Goal: Navigation & Orientation: Find specific page/section

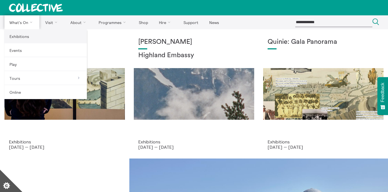
click at [19, 33] on link "Exhibitions" at bounding box center [45, 36] width 82 height 14
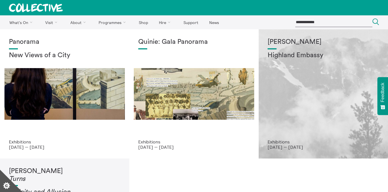
click at [294, 100] on div "Shen Xin Highland Embassy" at bounding box center [322, 88] width 111 height 101
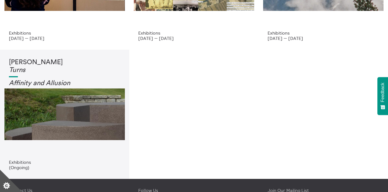
scroll to position [109, 0]
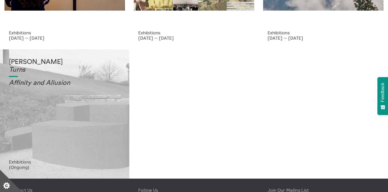
click at [104, 82] on h2 "Affinity and Allusi on" at bounding box center [64, 83] width 111 height 8
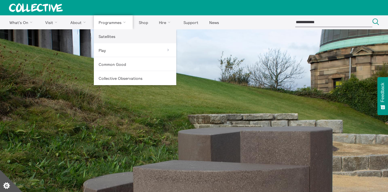
click at [107, 36] on link "Satellites" at bounding box center [135, 36] width 82 height 14
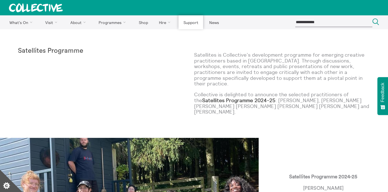
click at [189, 19] on link "Support" at bounding box center [190, 22] width 25 height 14
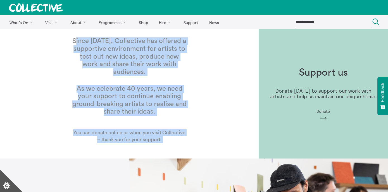
drag, startPoint x: 78, startPoint y: 48, endPoint x: 198, endPoint y: 155, distance: 160.9
click at [198, 155] on div "Since 1984, Collective has offered a supportive environment for artists to test…" at bounding box center [129, 93] width 258 height 129
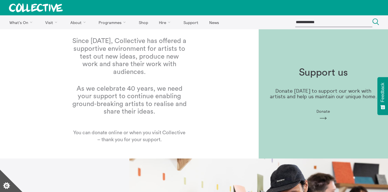
click at [163, 132] on p "You can donate online or when you visit Collective – thank you for your support." at bounding box center [129, 139] width 115 height 21
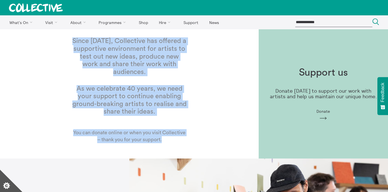
drag, startPoint x: 172, startPoint y: 139, endPoint x: 54, endPoint y: 47, distance: 149.0
click at [54, 47] on div "Since 1984, Collective has offered a supportive environment for artists to test…" at bounding box center [129, 93] width 258 height 129
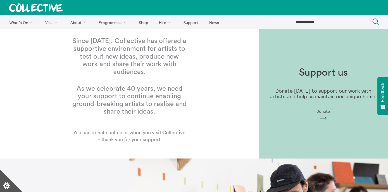
click at [72, 45] on h1 "Since 1984, Collective has offered a supportive environment for artists to test…" at bounding box center [129, 56] width 115 height 39
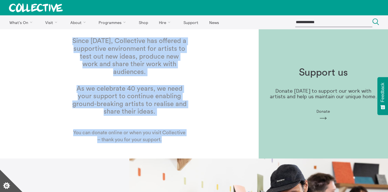
drag, startPoint x: 72, startPoint y: 44, endPoint x: 174, endPoint y: 135, distance: 136.8
click at [174, 135] on div "Since 1984, Collective has offered a supportive environment for artists to test…" at bounding box center [129, 94] width 133 height 140
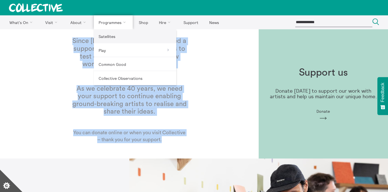
click at [107, 32] on link "Satellites" at bounding box center [135, 36] width 82 height 14
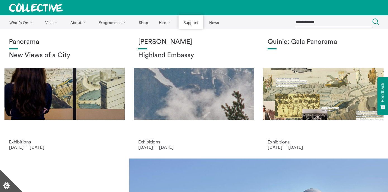
click at [193, 22] on link "Support" at bounding box center [190, 22] width 25 height 14
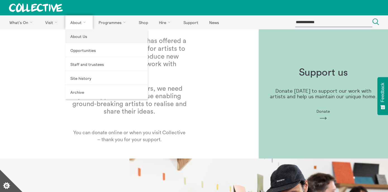
click at [86, 41] on link "About Us" at bounding box center [106, 36] width 82 height 14
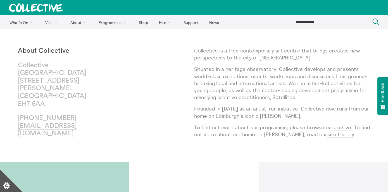
click at [192, 113] on div "About Collective [GEOGRAPHIC_DATA] [STREET_ADDRESS][PERSON_NAME] [PHONE_NUMBER]…" at bounding box center [106, 95] width 176 height 97
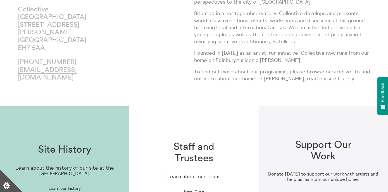
scroll to position [57, 0]
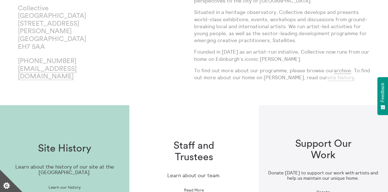
click at [327, 78] on link "site history" at bounding box center [340, 77] width 27 height 7
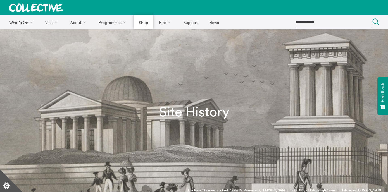
click at [148, 20] on link "Shop" at bounding box center [143, 22] width 19 height 14
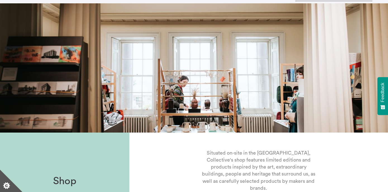
scroll to position [168, 0]
